Goal: Information Seeking & Learning: Understand process/instructions

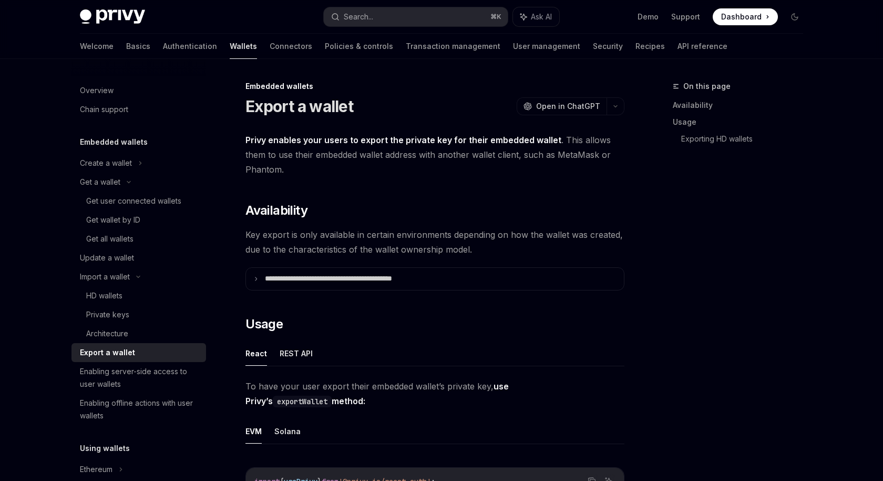
click at [403, 12] on button "Search... ⌘ K" at bounding box center [416, 16] width 184 height 19
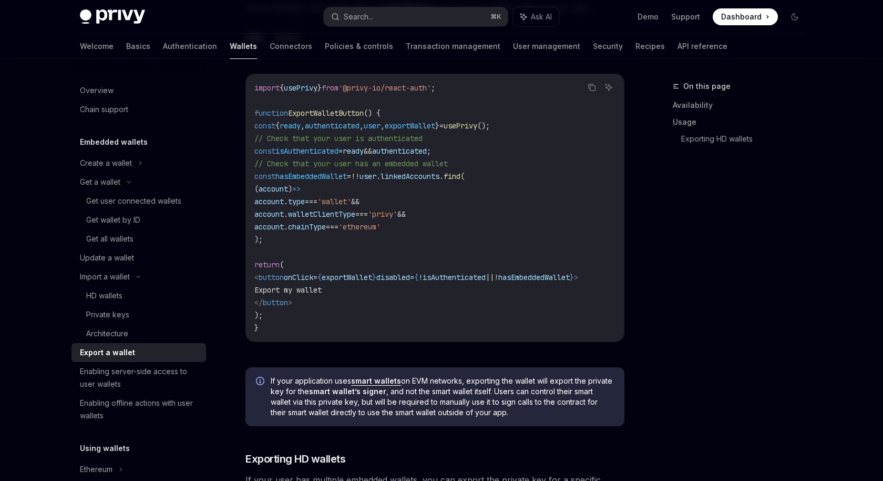
scroll to position [107, 0]
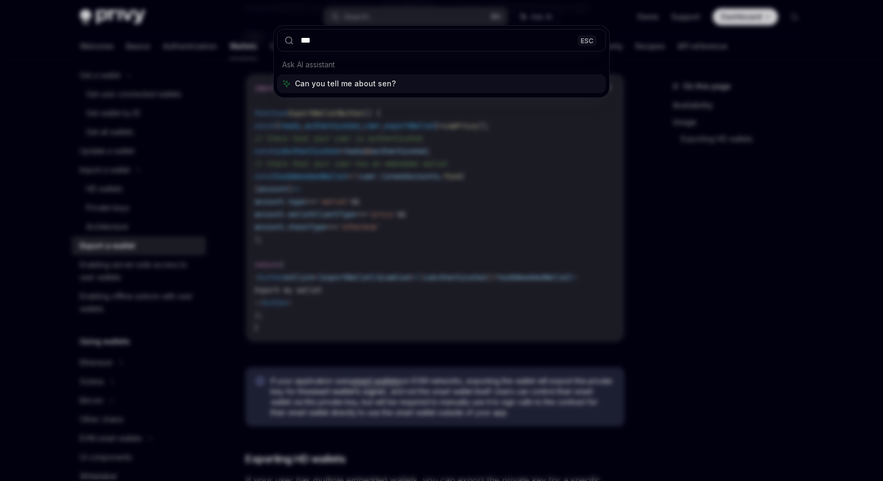
type input "****"
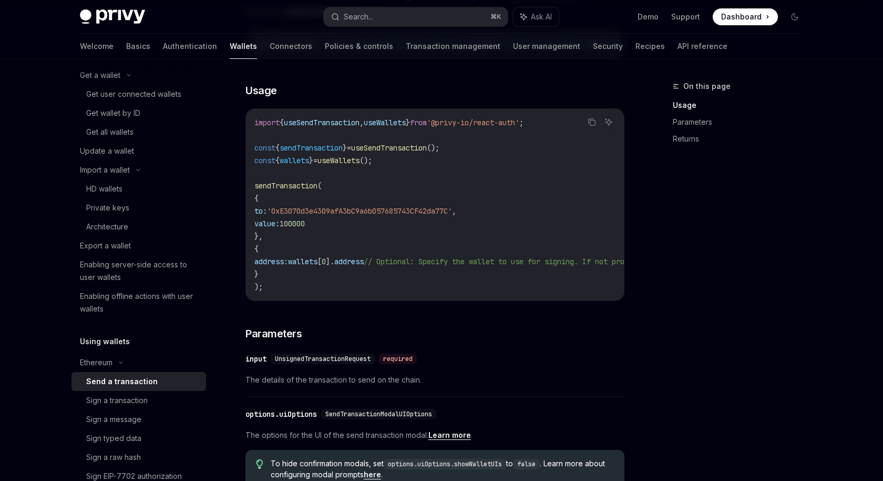
scroll to position [182, 0]
click at [303, 151] on span "sendTransaction" at bounding box center [311, 146] width 63 height 9
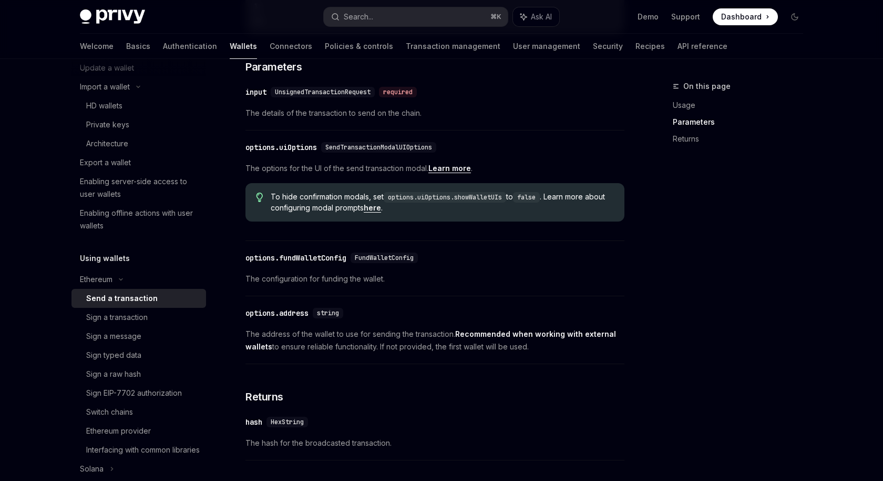
scroll to position [200, 0]
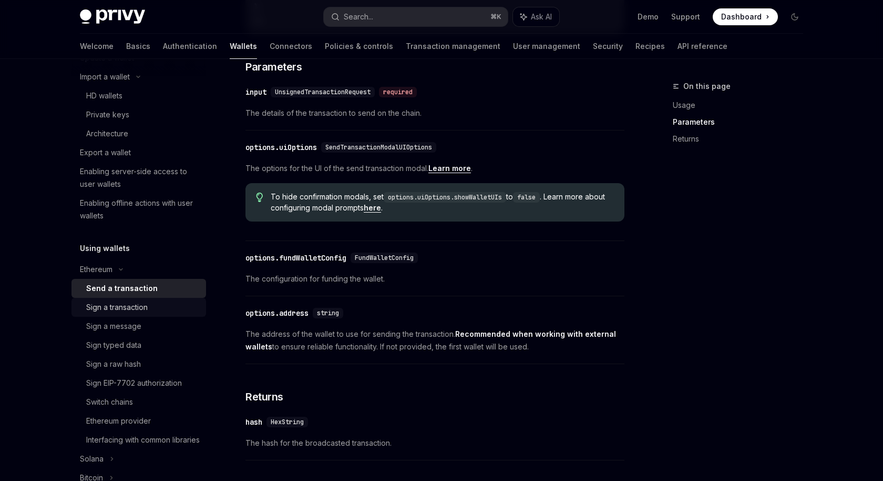
click at [136, 307] on div "Sign a transaction" at bounding box center [117, 307] width 62 height 13
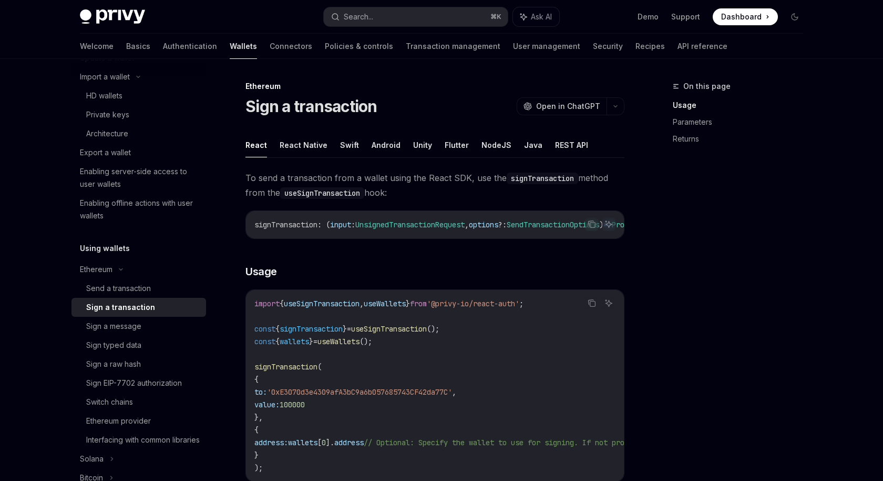
scroll to position [197, 0]
click at [109, 272] on div "Ethereum" at bounding box center [96, 271] width 33 height 13
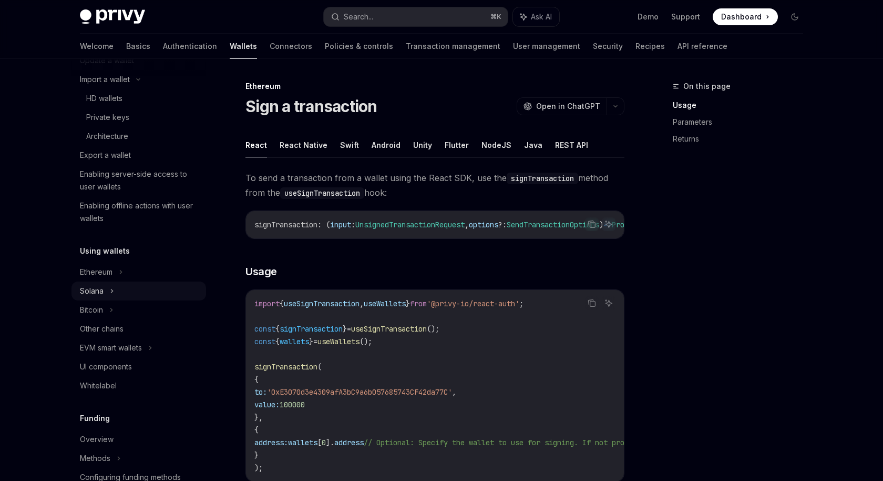
click at [111, 297] on div "Solana" at bounding box center [138, 290] width 135 height 19
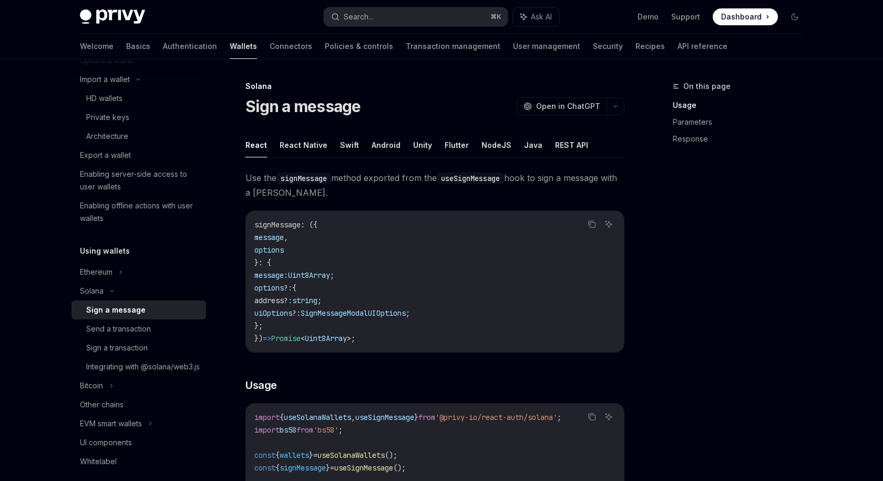
click at [129, 314] on div "Sign a message" at bounding box center [115, 309] width 59 height 13
click at [128, 325] on div "Send a transaction" at bounding box center [118, 328] width 65 height 13
type textarea "*"
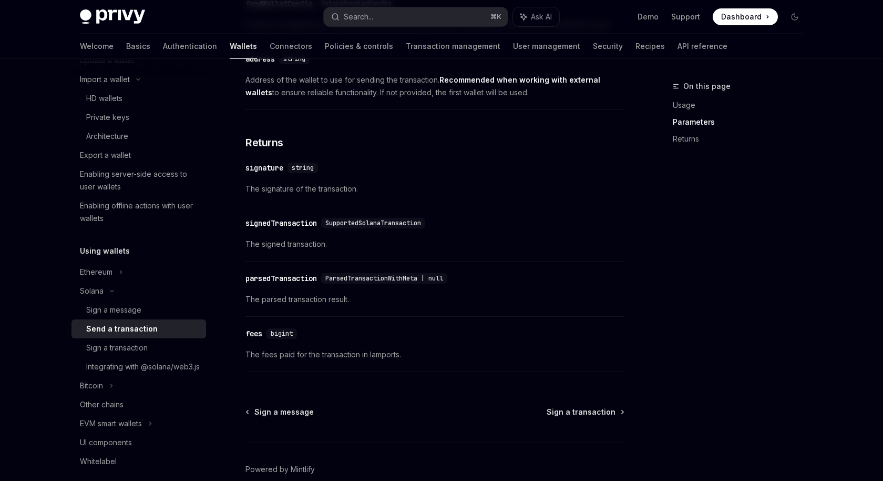
scroll to position [1337, 0]
